Goal: Task Accomplishment & Management: Manage account settings

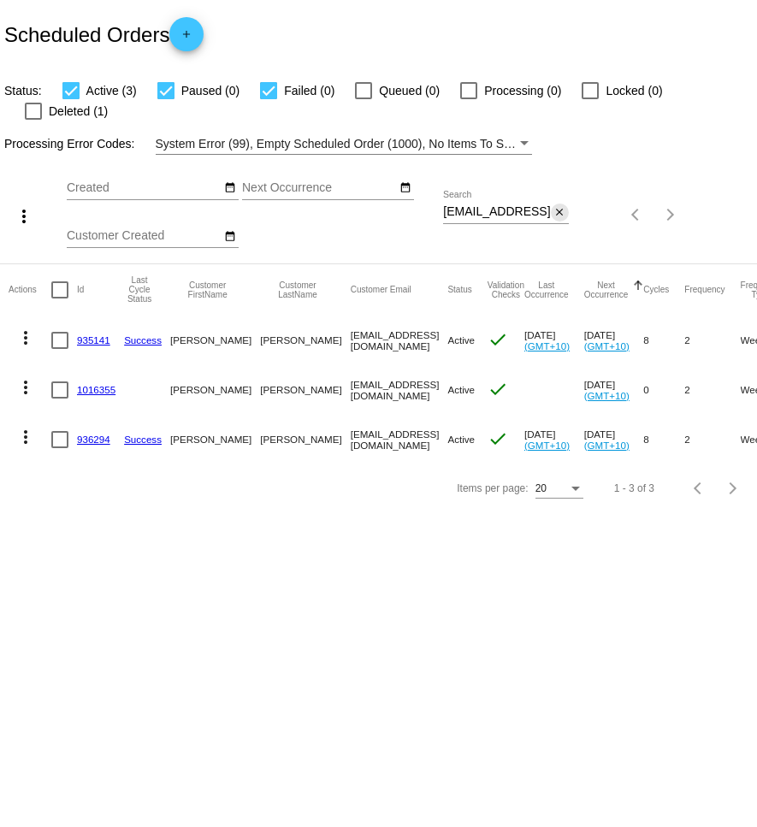
click at [561, 206] on mat-icon "close" at bounding box center [560, 213] width 12 height 14
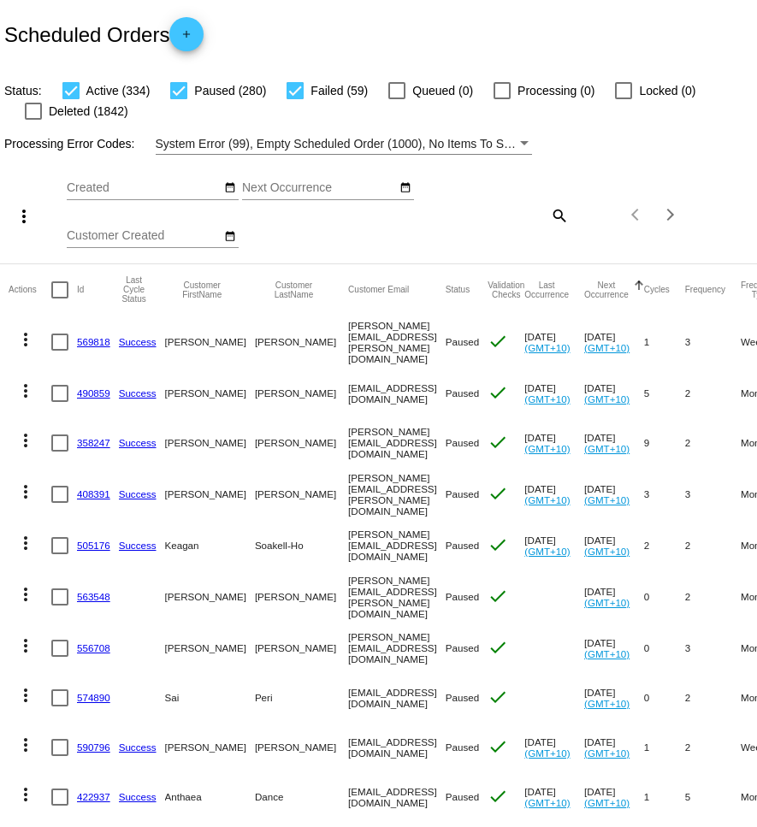
click at [554, 222] on mat-icon "search" at bounding box center [558, 215] width 21 height 27
click at [489, 220] on div "Search" at bounding box center [506, 207] width 126 height 33
paste input "[PERSON_NAME][EMAIL_ADDRESS][DOMAIN_NAME]"
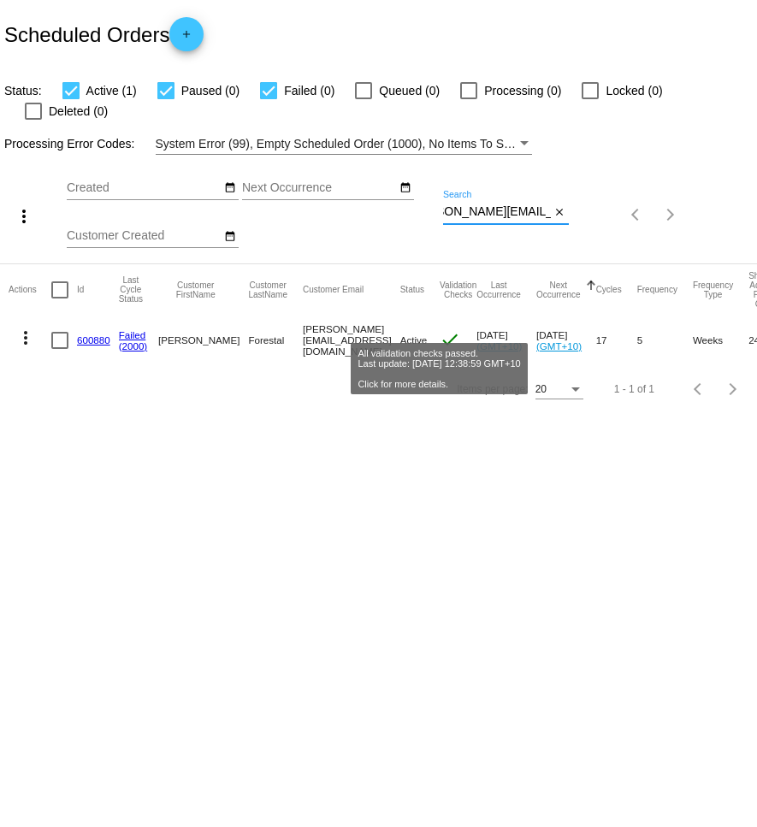
type input "[PERSON_NAME][EMAIL_ADDRESS][DOMAIN_NAME]"
click at [447, 329] on mat-icon "check" at bounding box center [450, 339] width 21 height 21
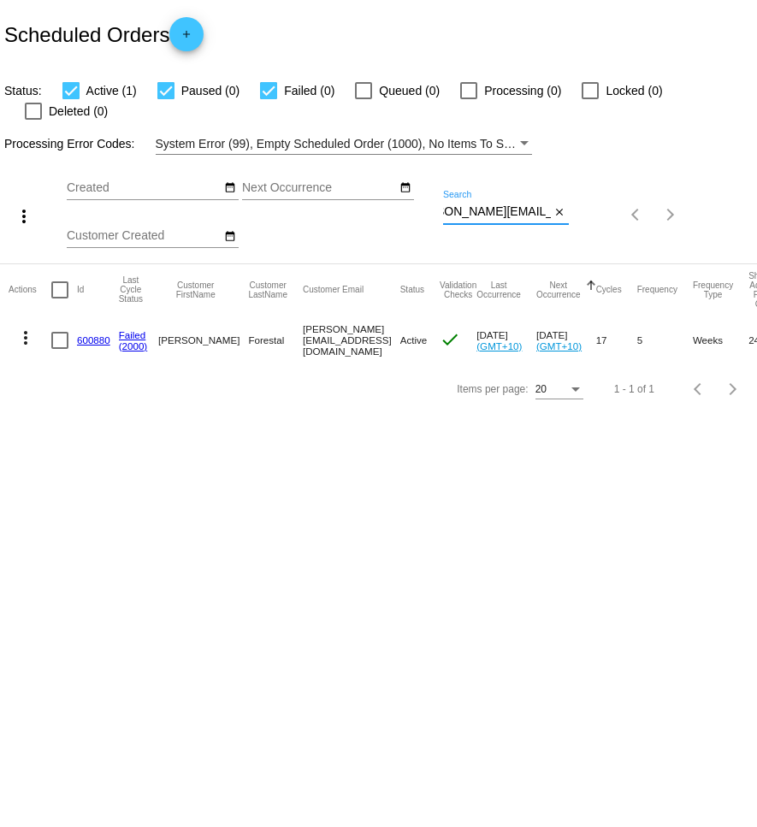
scroll to position [0, 0]
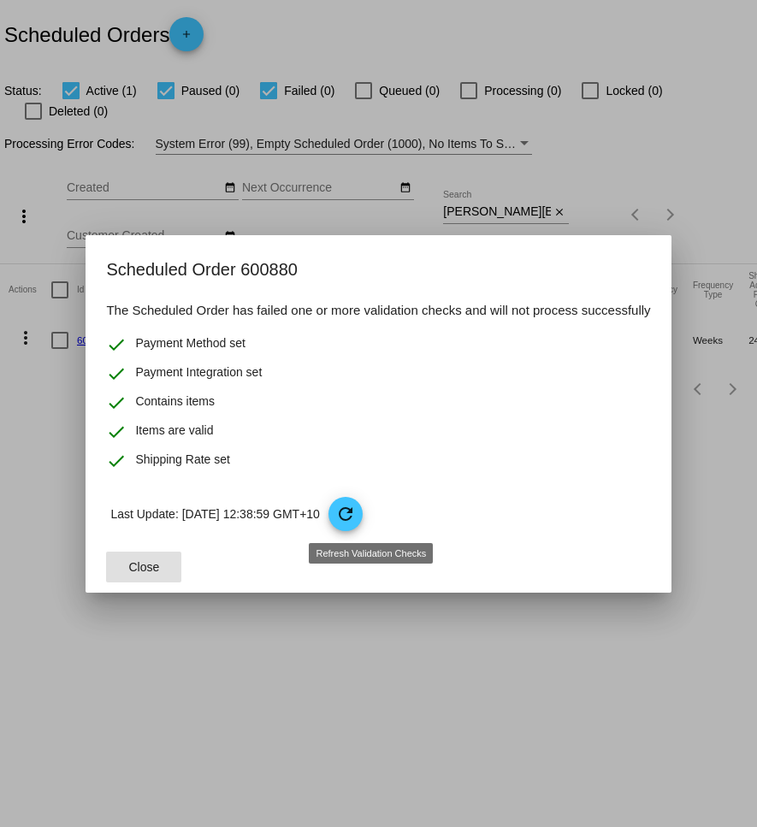
click at [356, 523] on mat-icon "refresh" at bounding box center [345, 514] width 21 height 21
click at [138, 575] on button "Close" at bounding box center [143, 567] width 75 height 31
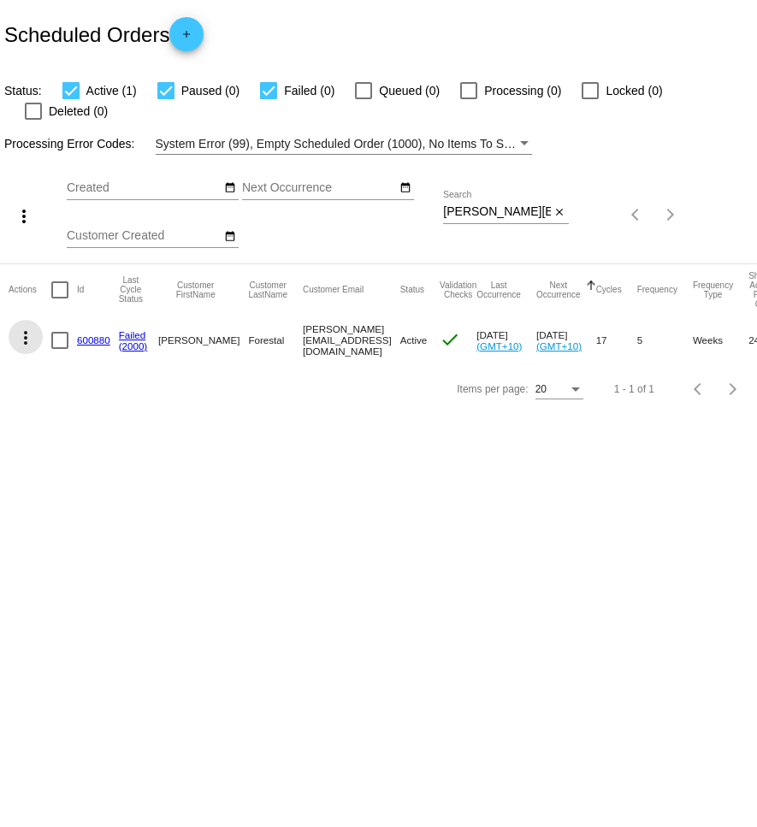
click at [27, 328] on mat-icon "more_vert" at bounding box center [25, 338] width 21 height 21
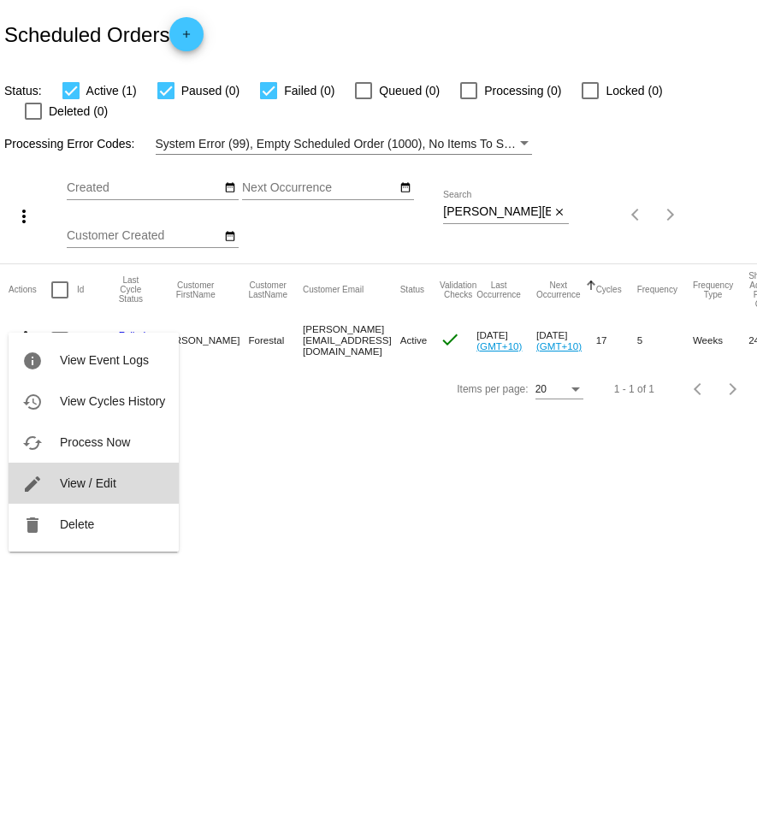
click at [80, 487] on span "View / Edit" at bounding box center [88, 484] width 56 height 14
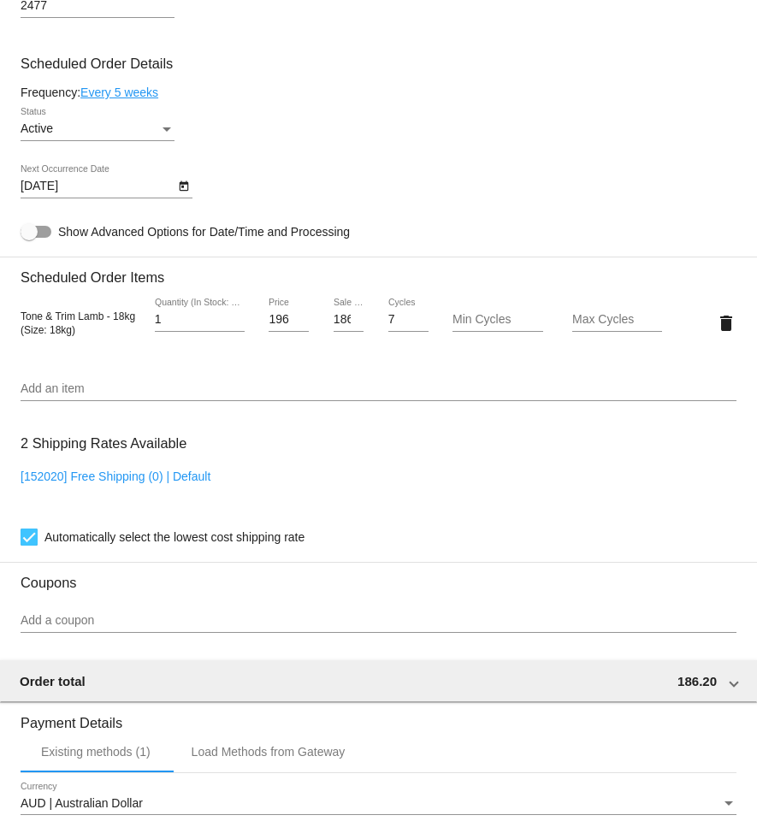
scroll to position [1006, 0]
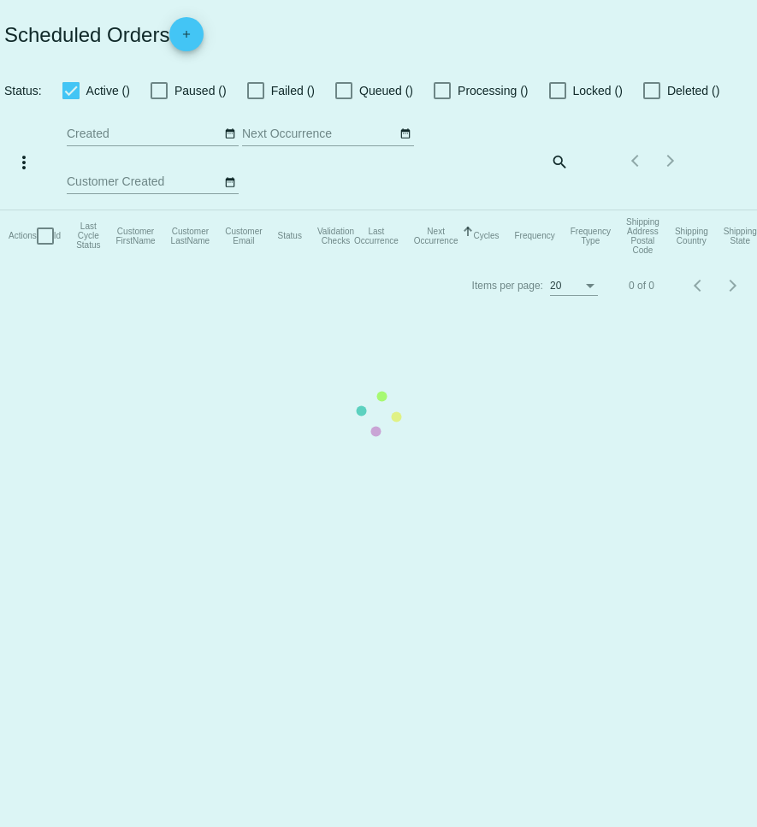
checkbox input "true"
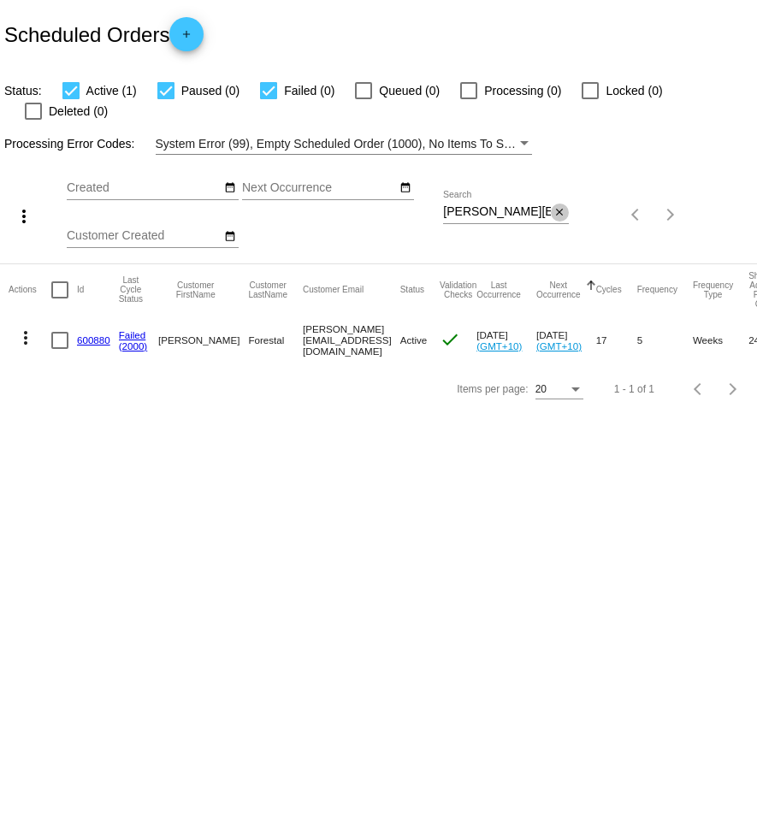
click at [561, 206] on mat-icon "close" at bounding box center [560, 213] width 12 height 14
click at [552, 202] on mat-icon "search" at bounding box center [558, 215] width 21 height 27
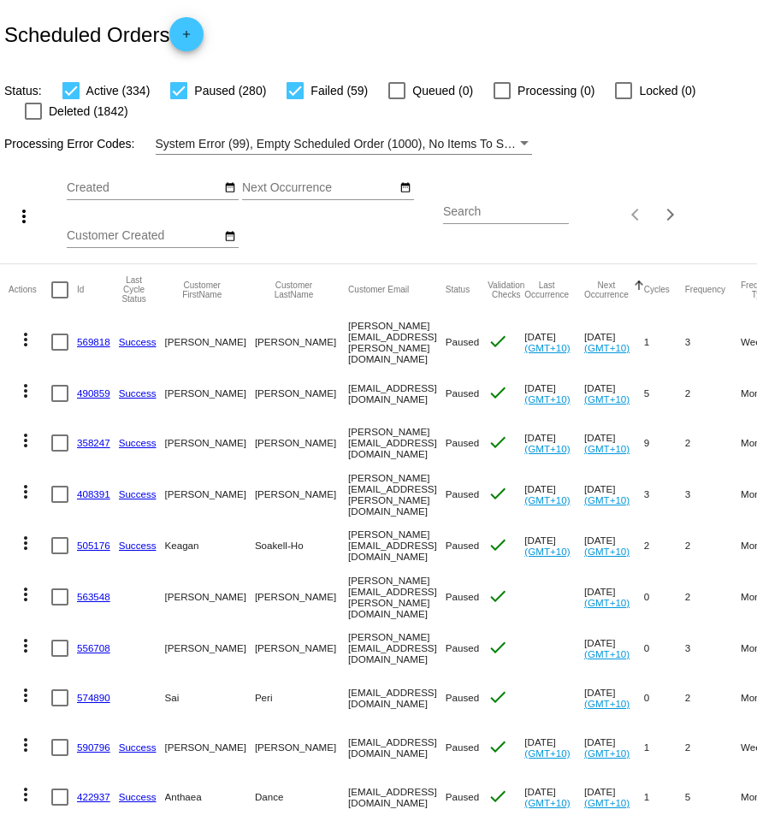
click at [486, 216] on input "Search" at bounding box center [506, 212] width 126 height 14
paste input "[EMAIL_ADDRESS][DOMAIN_NAME]"
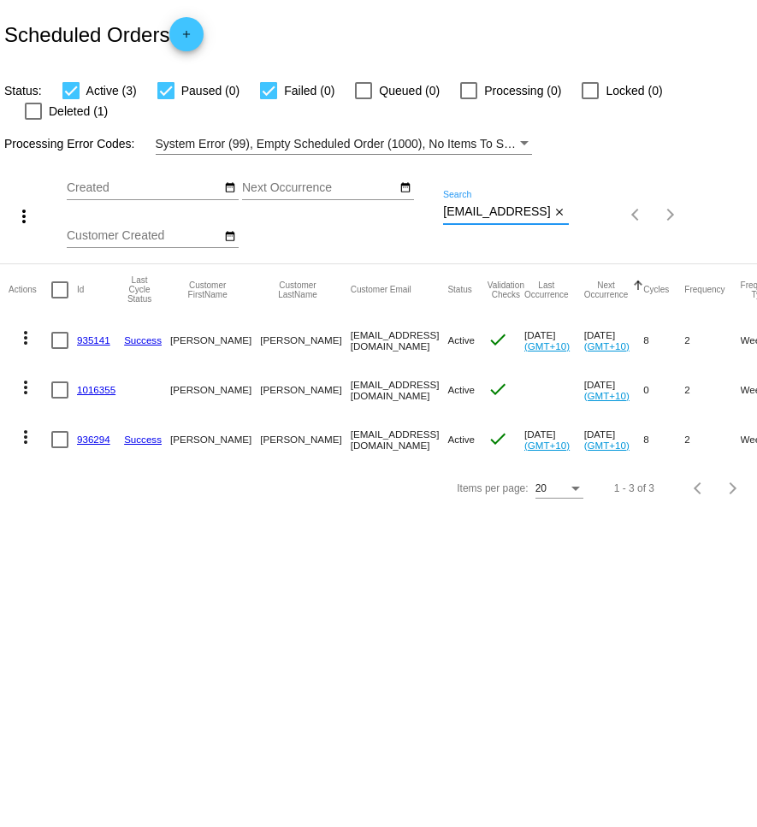
type input "[EMAIL_ADDRESS][DOMAIN_NAME]"
click at [22, 328] on mat-icon "more_vert" at bounding box center [25, 338] width 21 height 21
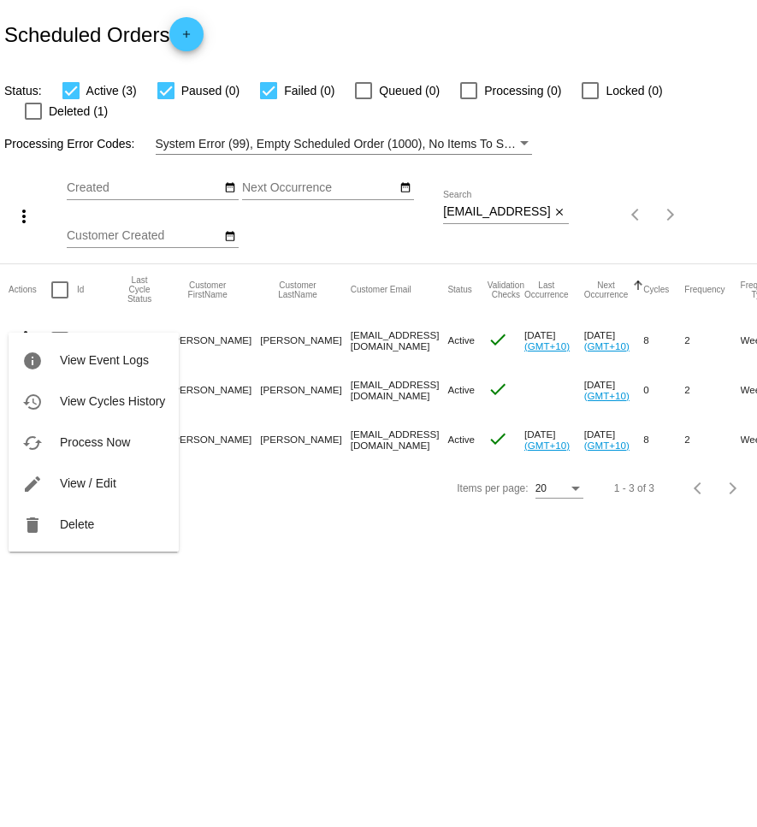
click at [111, 487] on span "View / Edit" at bounding box center [88, 484] width 56 height 14
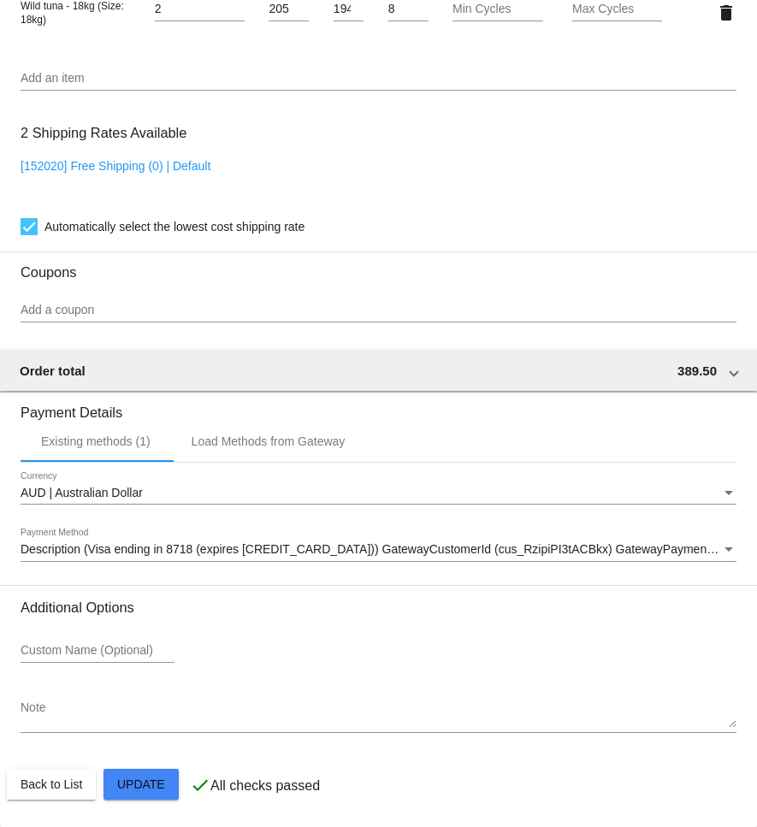
scroll to position [1297, 0]
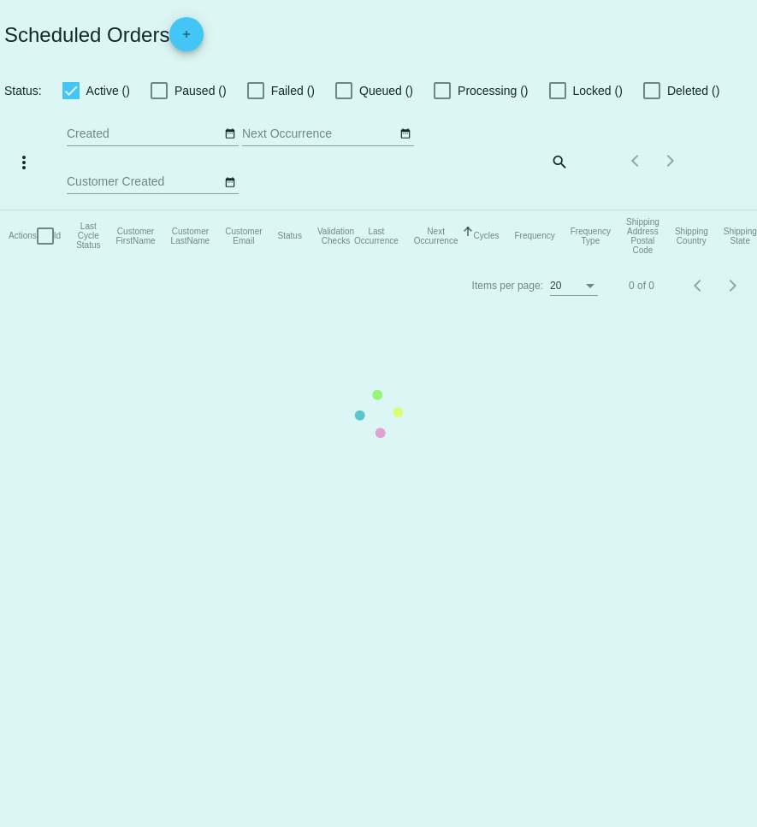
checkbox input "true"
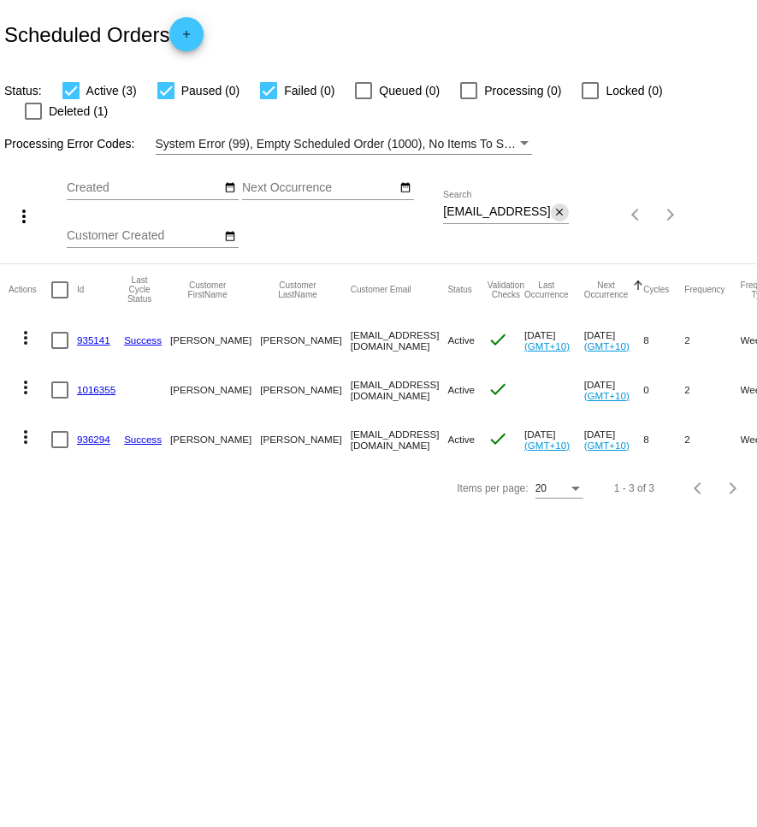
click at [555, 206] on mat-icon "close" at bounding box center [560, 213] width 12 height 14
click at [552, 202] on mat-icon "search" at bounding box center [558, 215] width 21 height 27
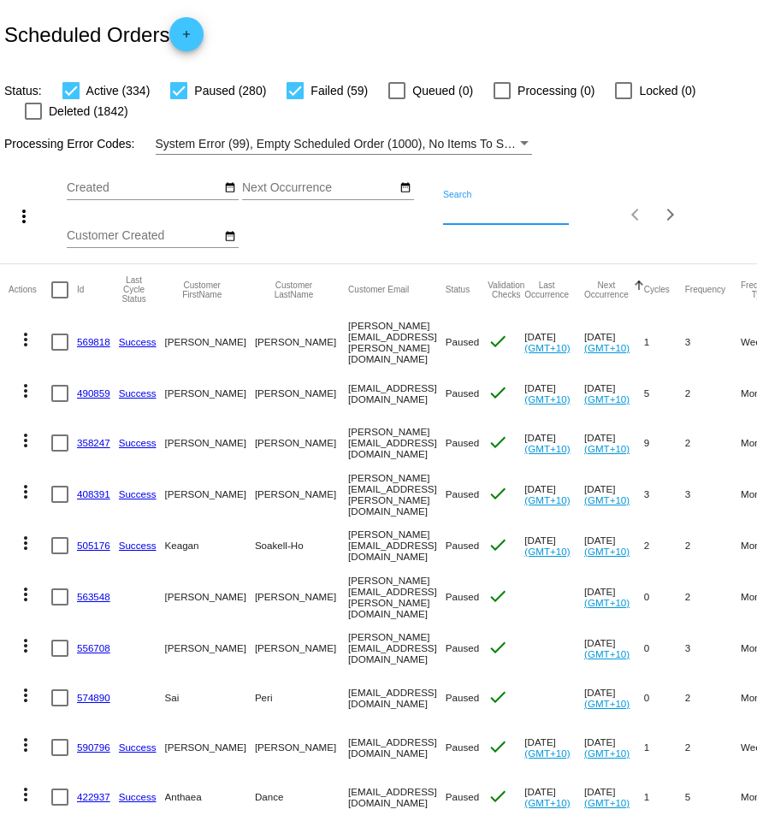
click at [507, 212] on input "Search" at bounding box center [506, 212] width 126 height 14
paste input "[PERSON_NAME][EMAIL_ADDRESS][DOMAIN_NAME]"
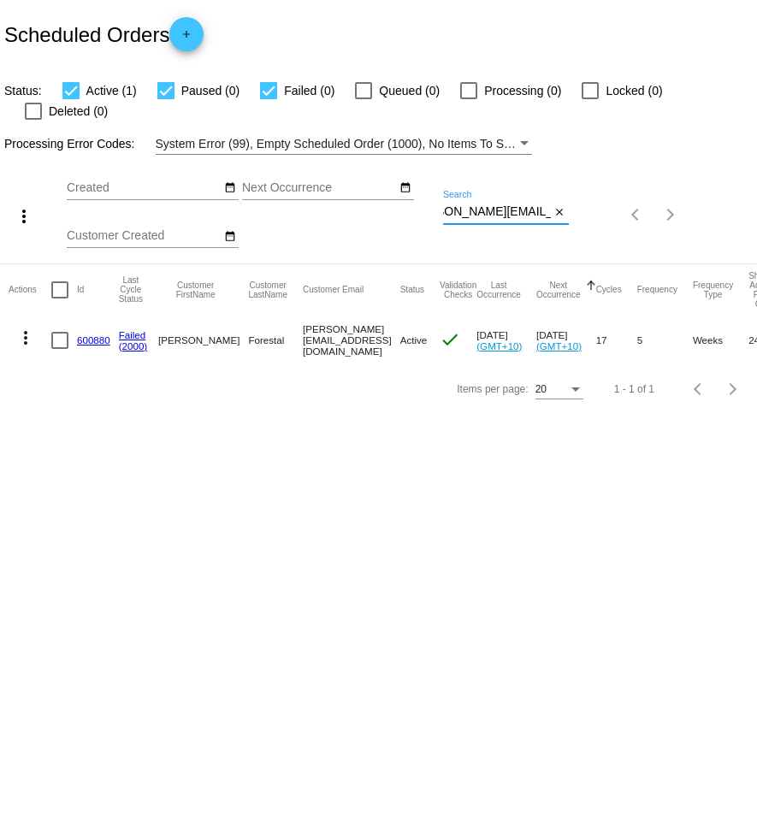
type input "[PERSON_NAME][EMAIL_ADDRESS][DOMAIN_NAME]"
click at [29, 328] on mat-icon "more_vert" at bounding box center [25, 338] width 21 height 21
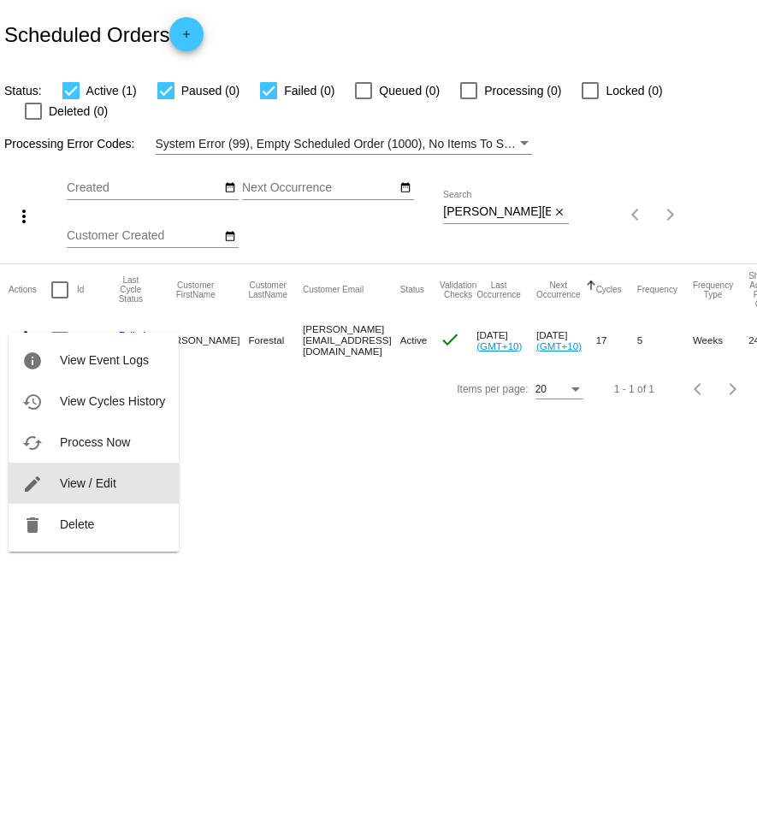
click at [121, 472] on button "edit View / Edit" at bounding box center [94, 483] width 170 height 41
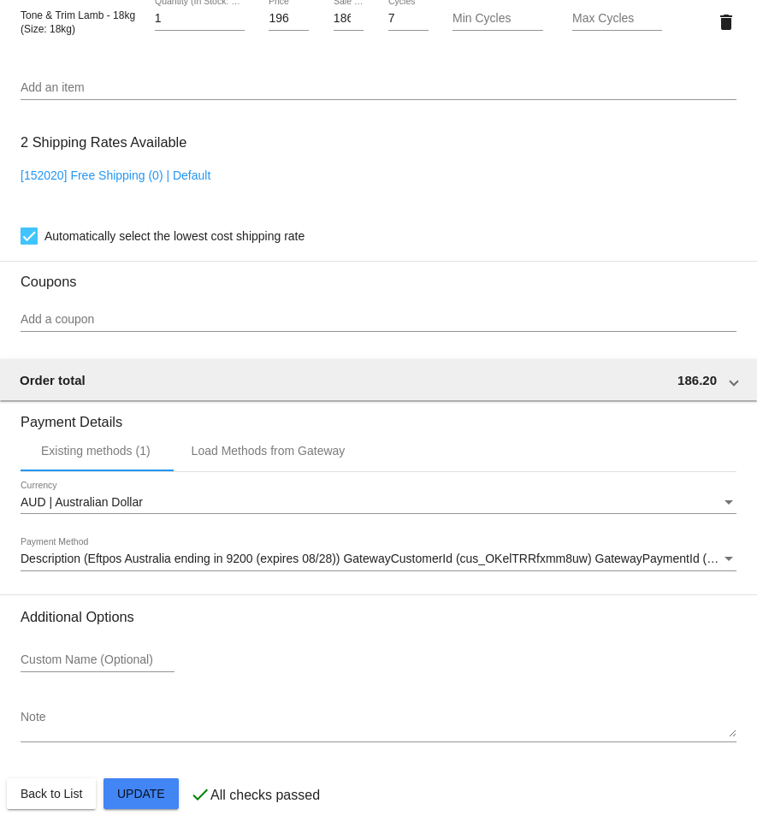
scroll to position [1334, 0]
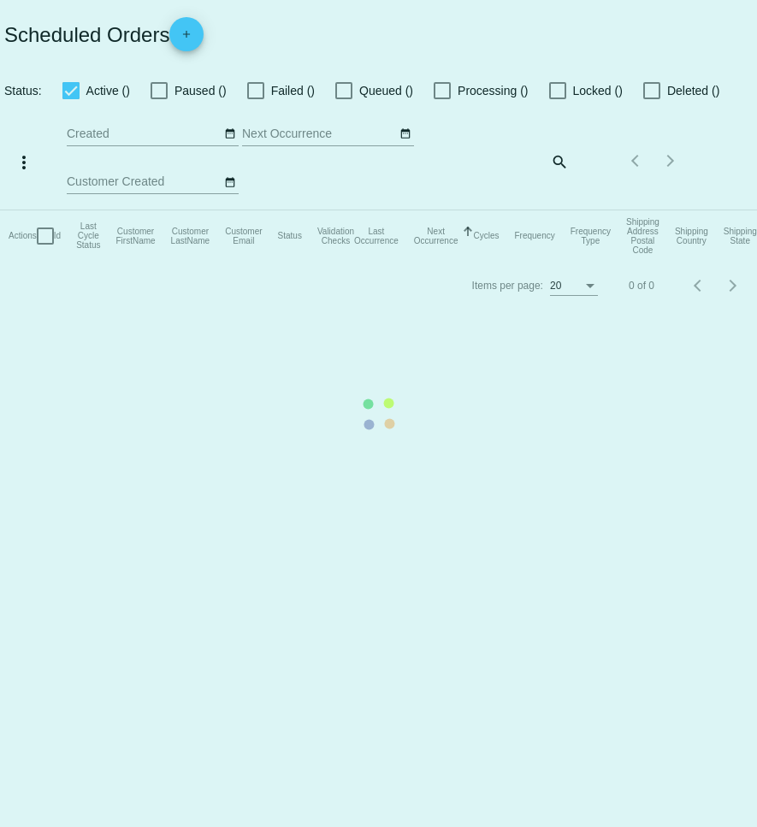
checkbox input "true"
